Goal: Task Accomplishment & Management: Manage account settings

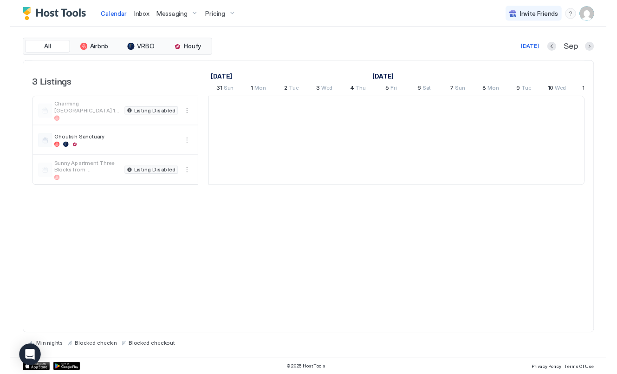
scroll to position [0, 516]
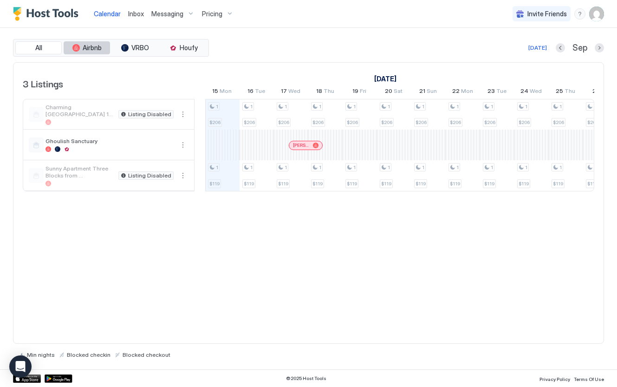
click at [93, 53] on button "Airbnb" at bounding box center [87, 47] width 46 height 13
click at [36, 51] on span "All" at bounding box center [38, 48] width 7 height 8
click at [595, 13] on img "User profile" at bounding box center [596, 14] width 15 height 15
click at [506, 53] on span "Settings" at bounding box center [513, 52] width 25 height 8
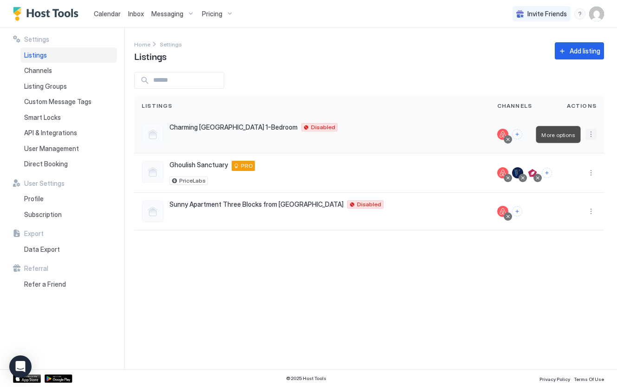
click at [591, 133] on button "More options" at bounding box center [591, 134] width 11 height 11
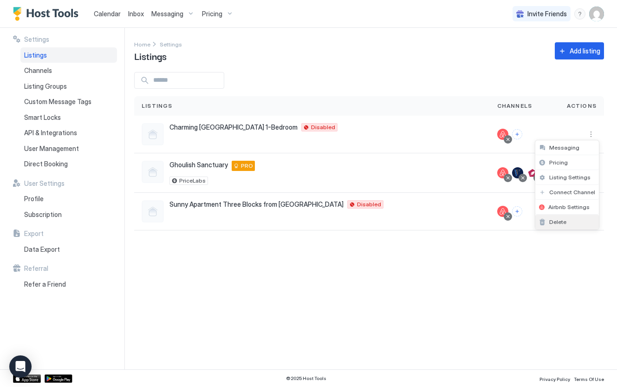
click at [573, 221] on div "Delete" at bounding box center [568, 222] width 64 height 15
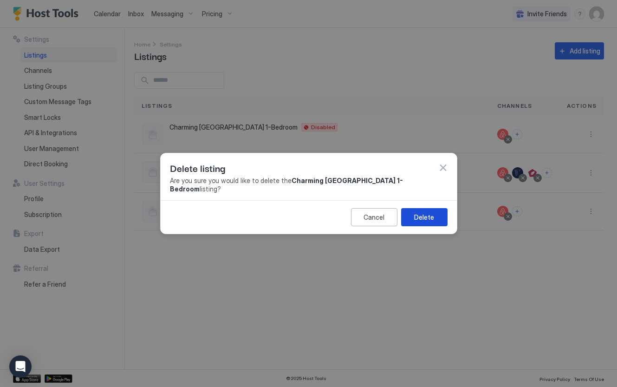
click at [432, 212] on div "Delete" at bounding box center [424, 217] width 20 height 10
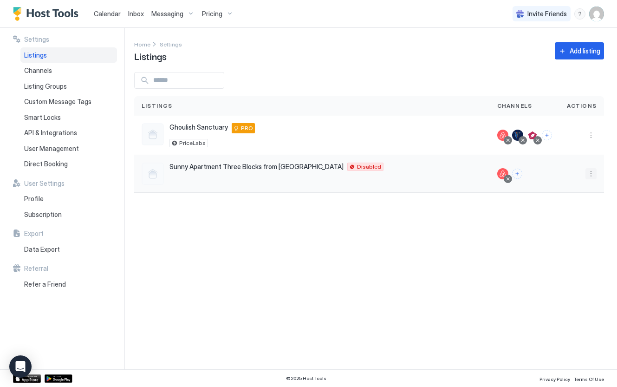
click at [591, 175] on button "More options" at bounding box center [591, 173] width 11 height 11
click at [571, 261] on div "Delete" at bounding box center [568, 261] width 64 height 15
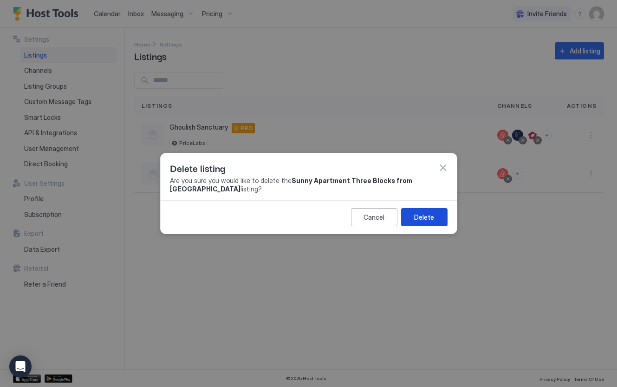
click at [425, 212] on div "Delete" at bounding box center [424, 217] width 20 height 10
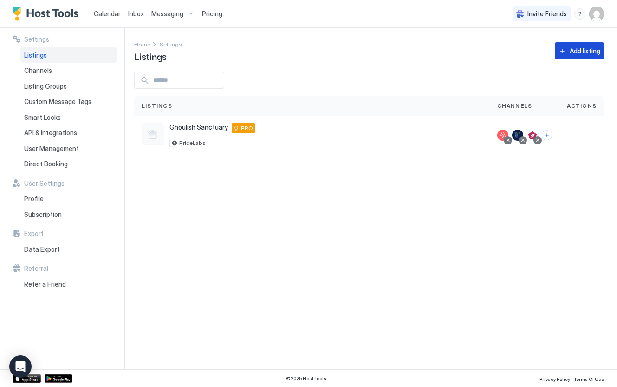
click at [563, 56] on button "Add listing" at bounding box center [579, 50] width 49 height 17
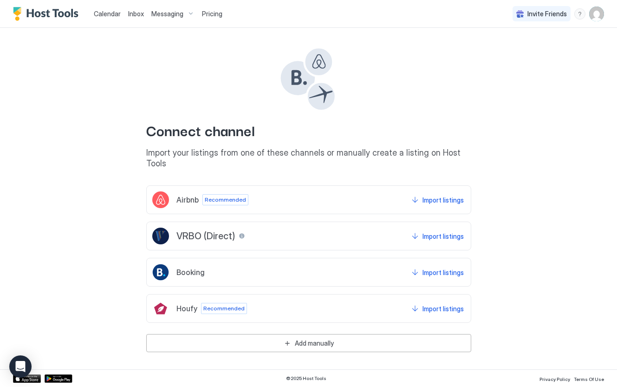
click at [362, 192] on div "Airbnb Recommended Import listings" at bounding box center [308, 199] width 325 height 29
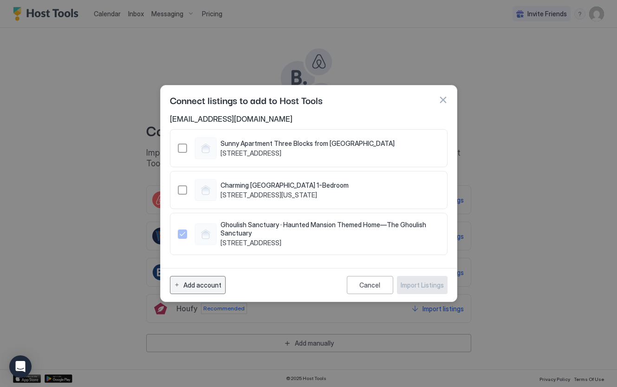
click at [198, 290] on button "Add account" at bounding box center [198, 285] width 56 height 18
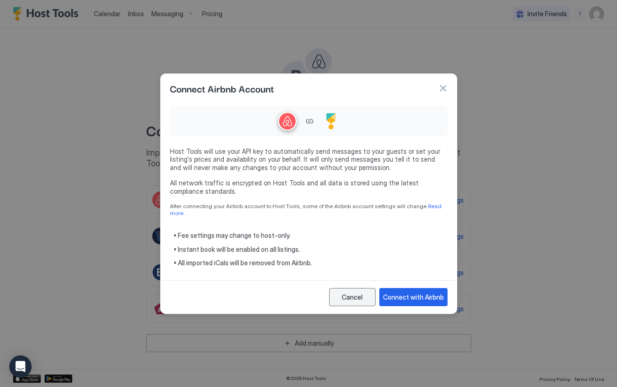
click at [345, 292] on div "Cancel" at bounding box center [352, 297] width 21 height 10
